Goal: Task Accomplishment & Management: Manage account settings

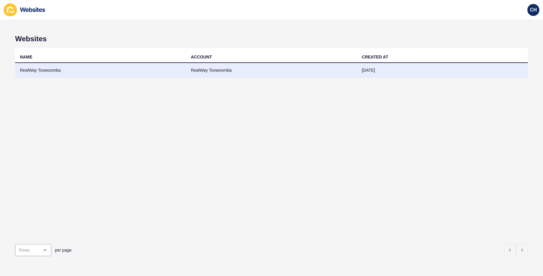
click at [51, 74] on td "RealWay Toowoomba" at bounding box center [100, 70] width 171 height 15
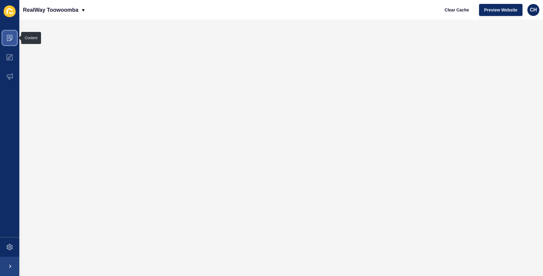
click at [9, 37] on icon at bounding box center [10, 38] width 6 height 6
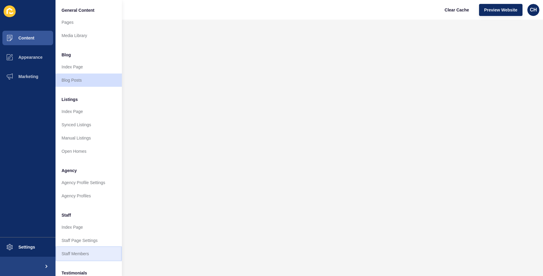
click at [75, 252] on link "Staff Members" at bounding box center [88, 253] width 66 height 13
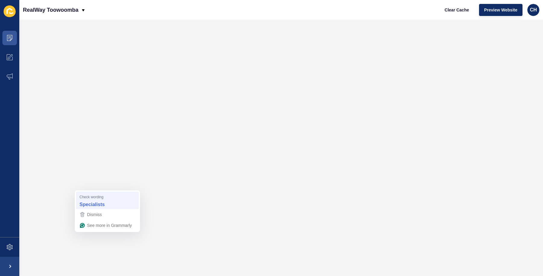
click at [93, 205] on strong "Specialists" at bounding box center [92, 204] width 25 height 7
click at [11, 37] on icon at bounding box center [10, 38] width 6 height 6
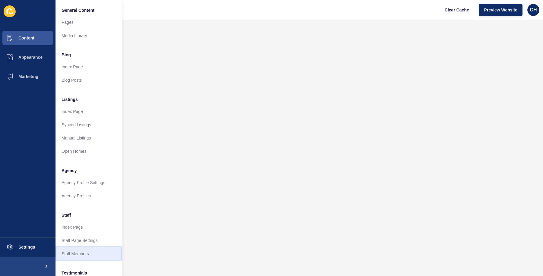
click at [73, 252] on link "Staff Members" at bounding box center [88, 253] width 66 height 13
